Goal: Check status

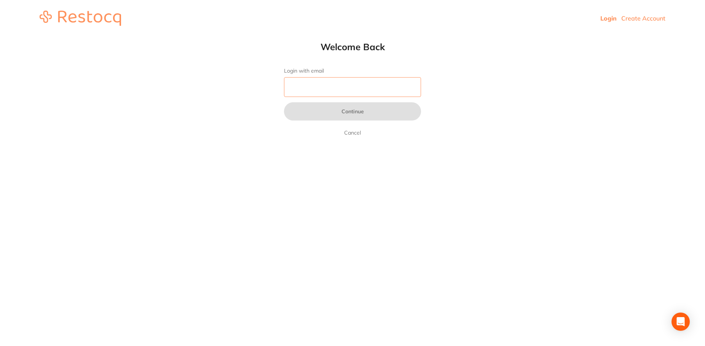
type input "[EMAIL_ADDRESS][DOMAIN_NAME]"
click at [356, 87] on input "[EMAIL_ADDRESS][DOMAIN_NAME]" at bounding box center [352, 87] width 137 height 20
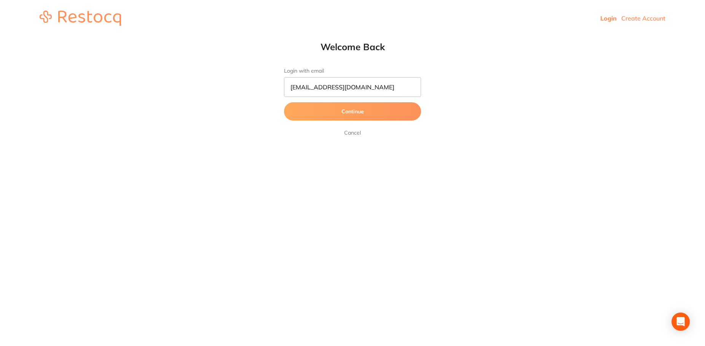
click at [385, 109] on button "Continue" at bounding box center [352, 111] width 137 height 18
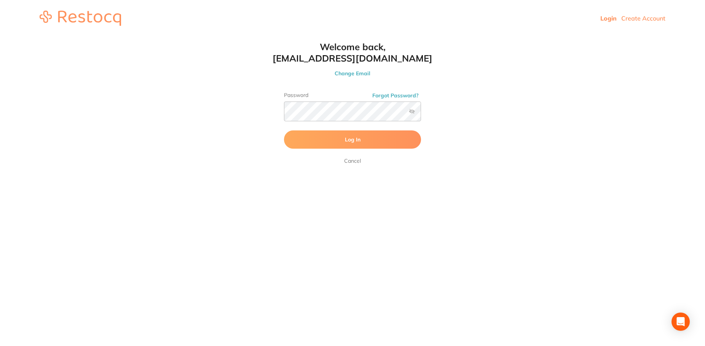
click at [361, 138] on button "Log In" at bounding box center [352, 139] width 137 height 18
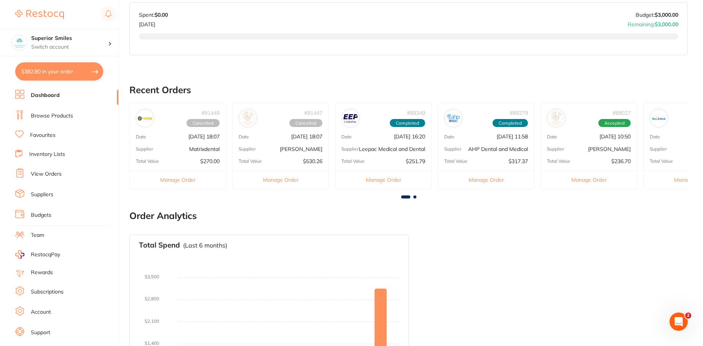
scroll to position [152, 0]
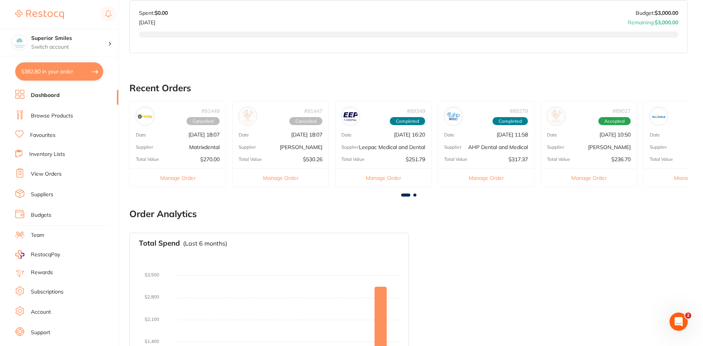
click at [599, 136] on p "[DATE] 10:50" at bounding box center [614, 135] width 31 height 6
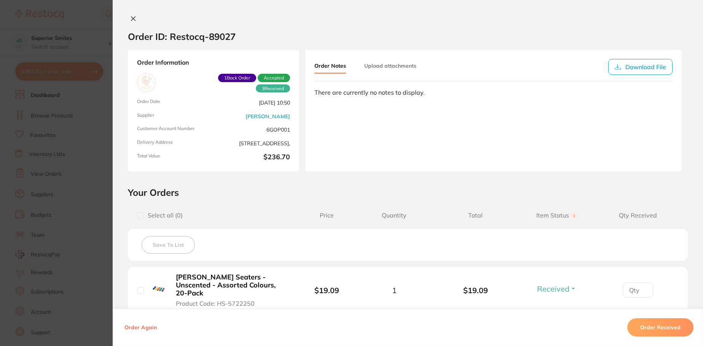
scroll to position [0, 0]
click at [132, 17] on icon at bounding box center [133, 19] width 6 height 6
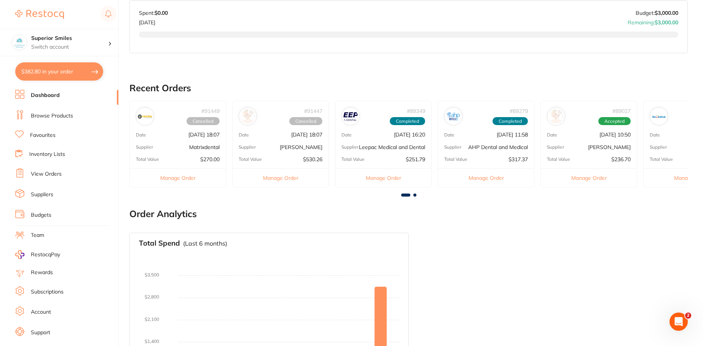
click at [411, 193] on div "# 91449 Cancelled Date [DATE] 18:07 Supplier Matrixdental Total Value $270.00 M…" at bounding box center [408, 147] width 558 height 92
click at [415, 197] on span at bounding box center [414, 195] width 3 height 3
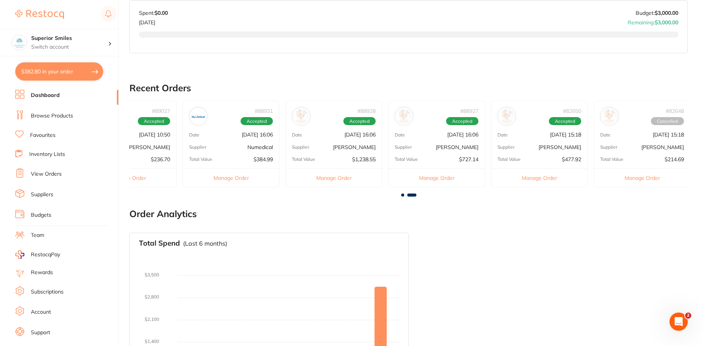
scroll to position [0, 463]
click at [444, 136] on p "[DATE] 16:06" at bounding box center [459, 135] width 31 height 6
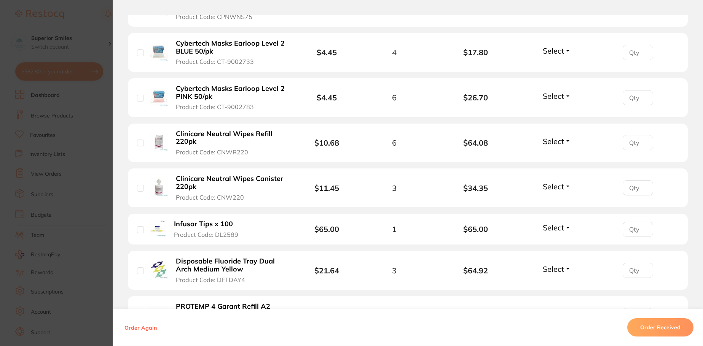
scroll to position [164, 0]
